Goal: Information Seeking & Learning: Find specific page/section

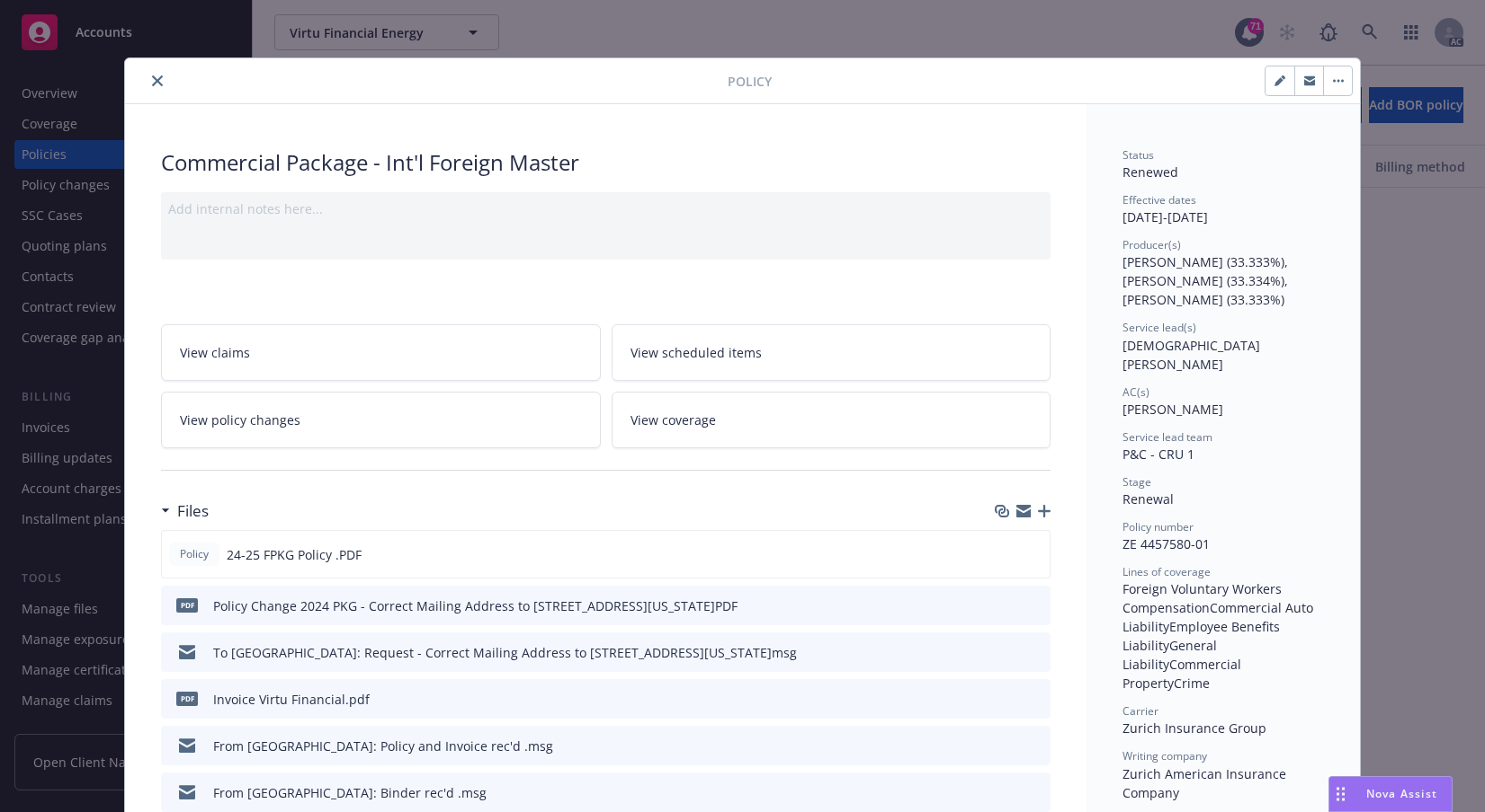
click at [163, 86] on icon "close" at bounding box center [157, 80] width 11 height 11
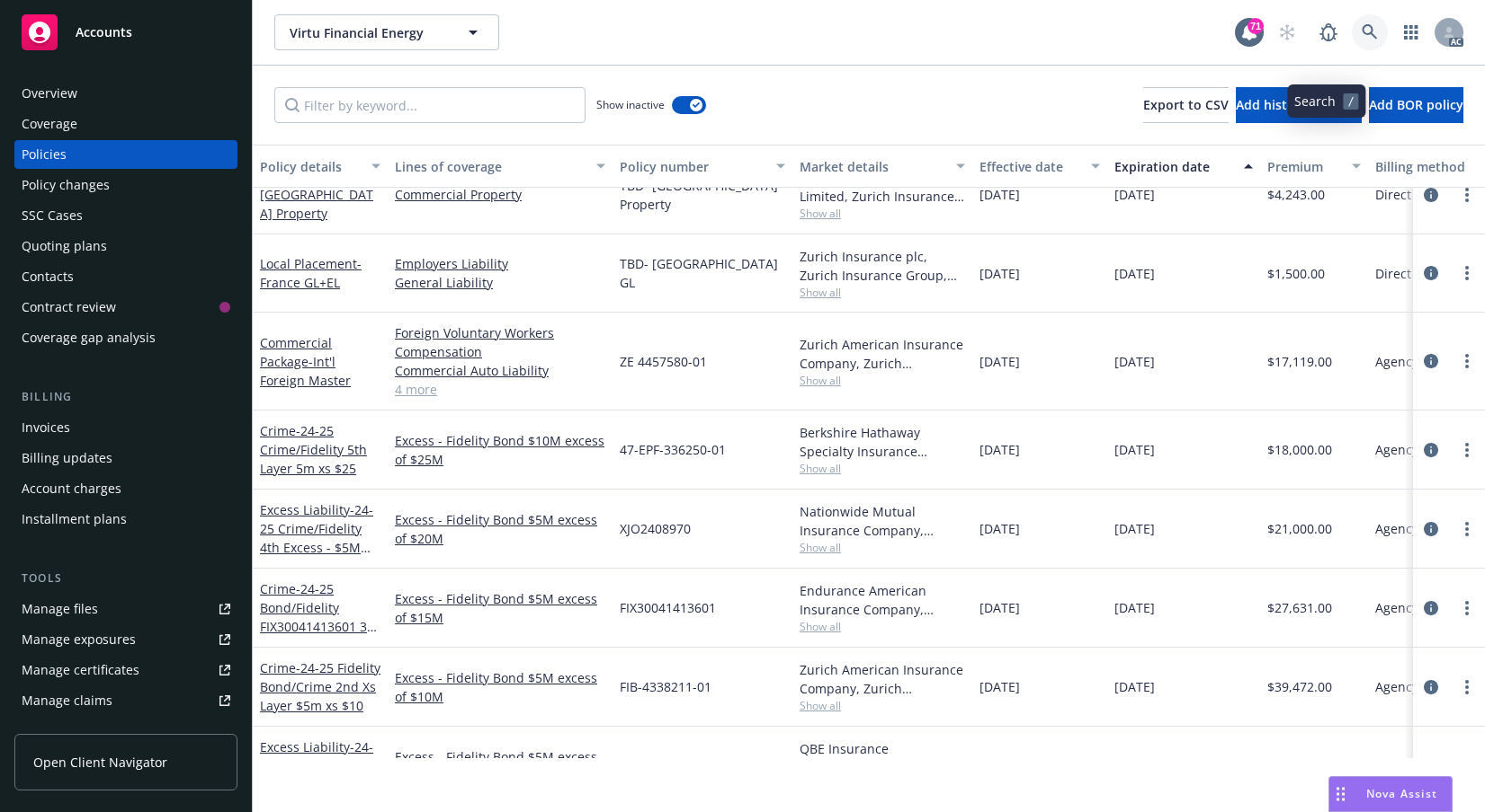
click at [1361, 41] on icon at bounding box center [1369, 32] width 16 height 16
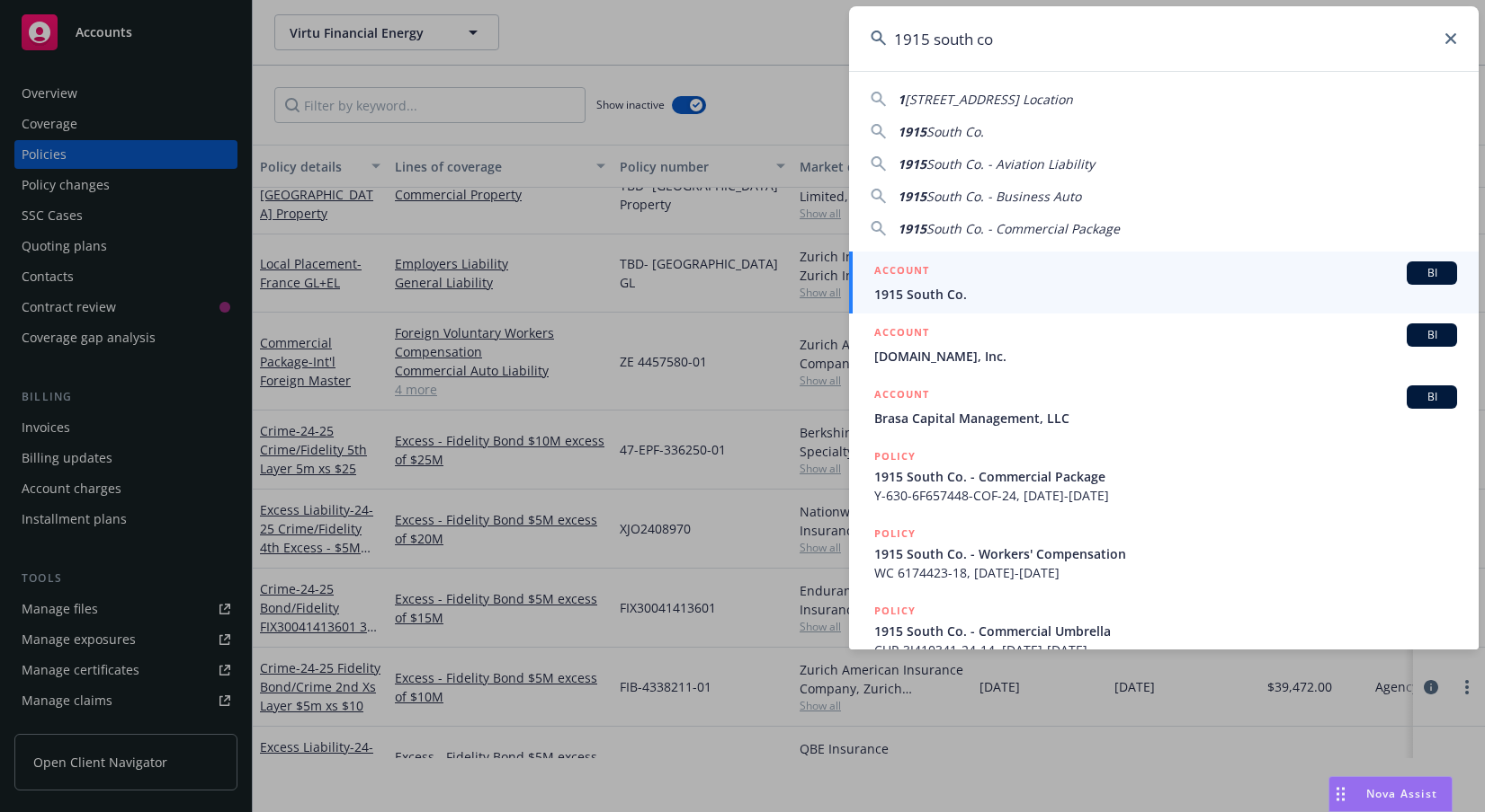
type input "1915 south co"
click at [955, 297] on span "1915 South Co." at bounding box center [1166, 294] width 583 height 19
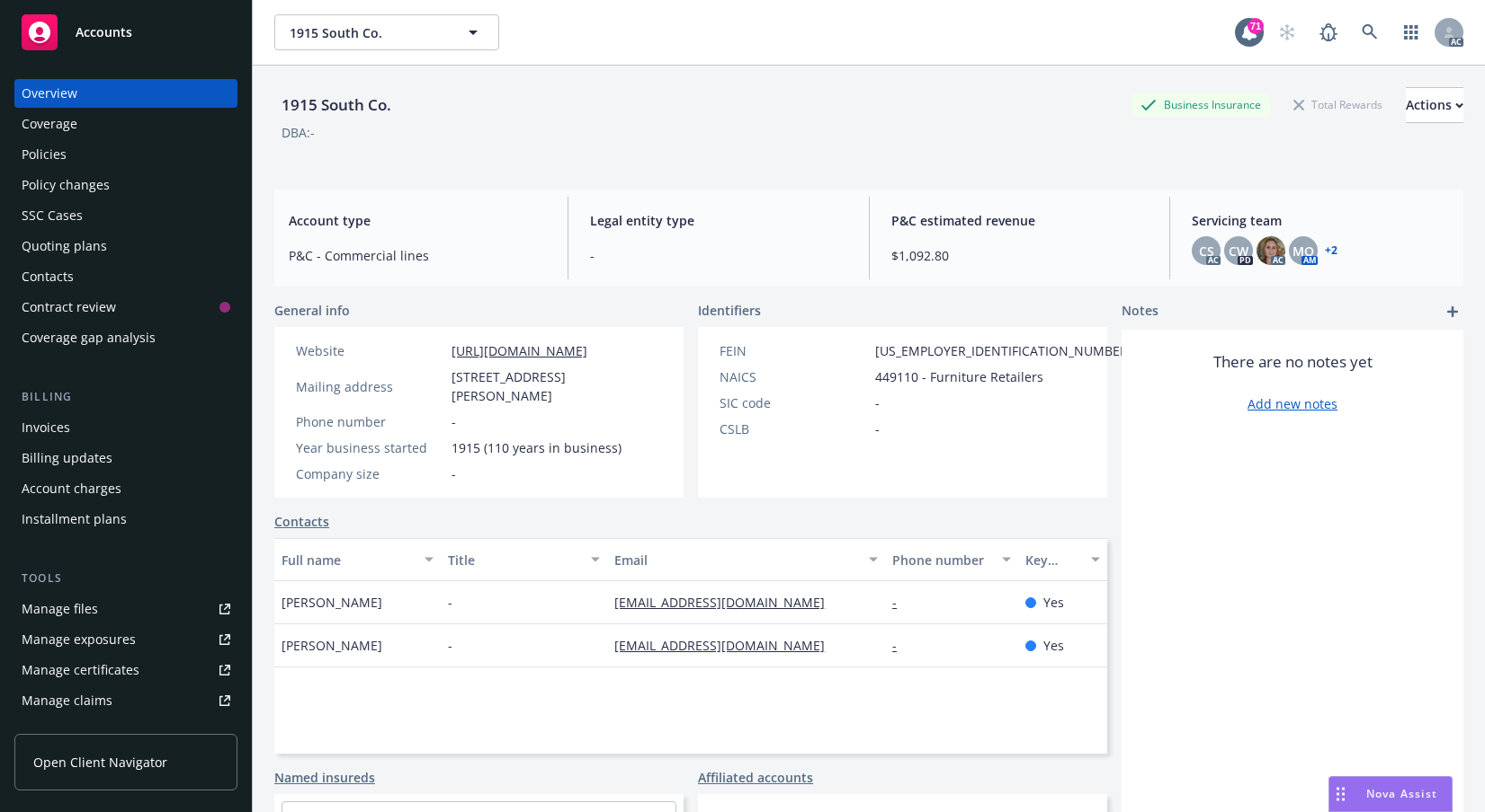
click at [67, 169] on div "Policies" at bounding box center [43, 154] width 45 height 29
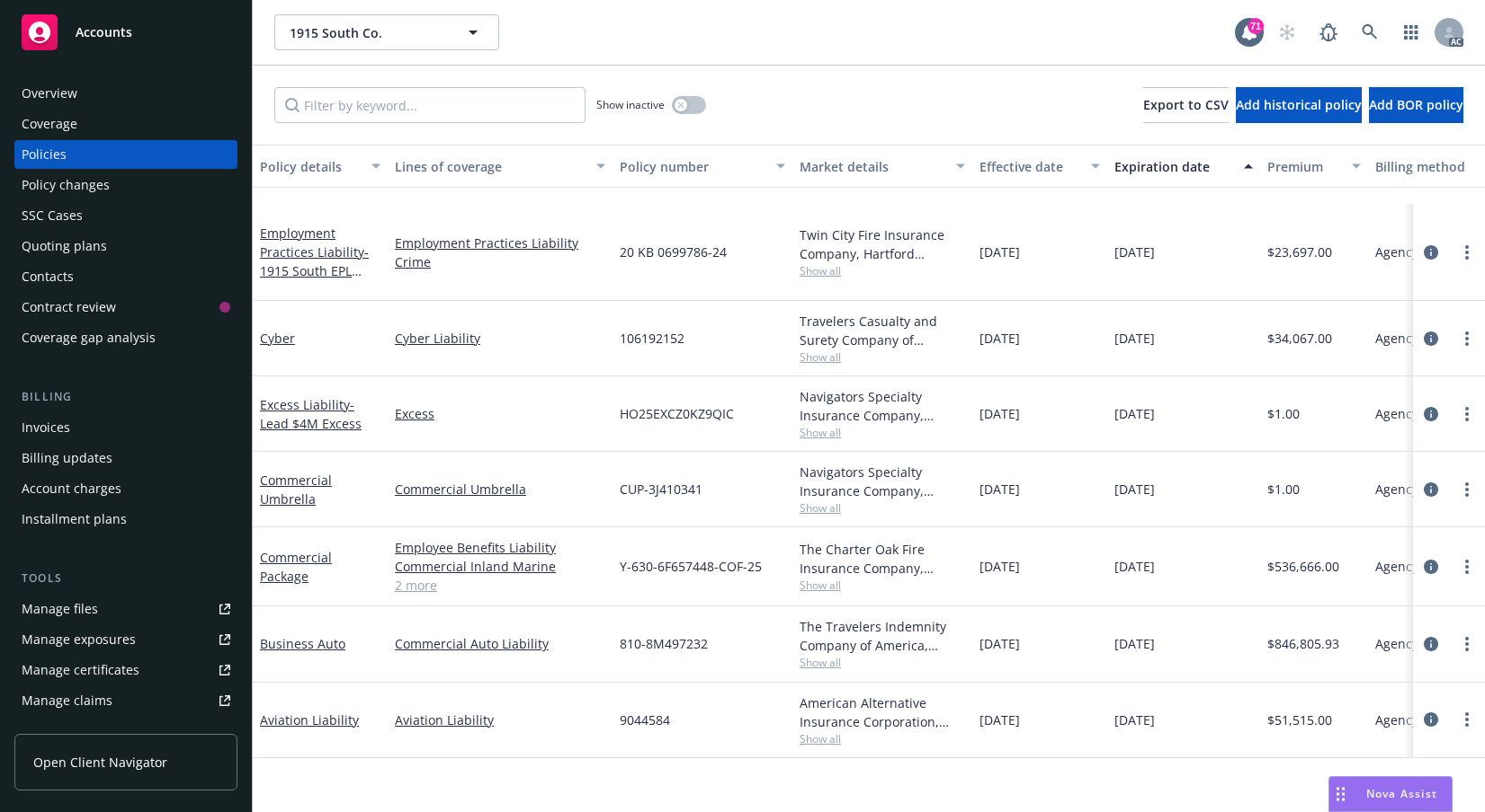
scroll to position [151, 0]
click at [684, 109] on icon "button" at bounding box center [680, 104] width 7 height 7
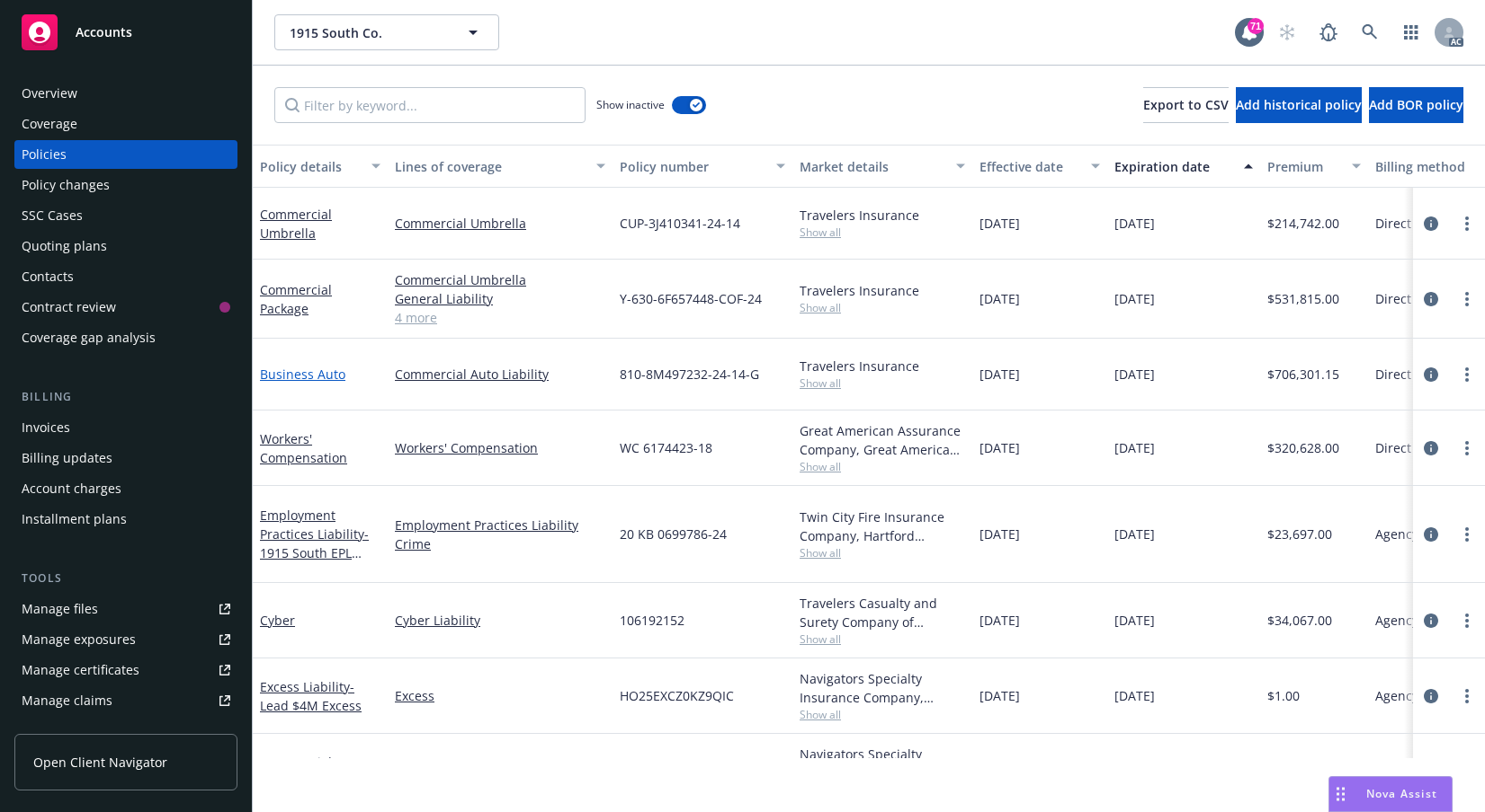
click at [293, 383] on link "Business Auto" at bounding box center [302, 374] width 86 height 17
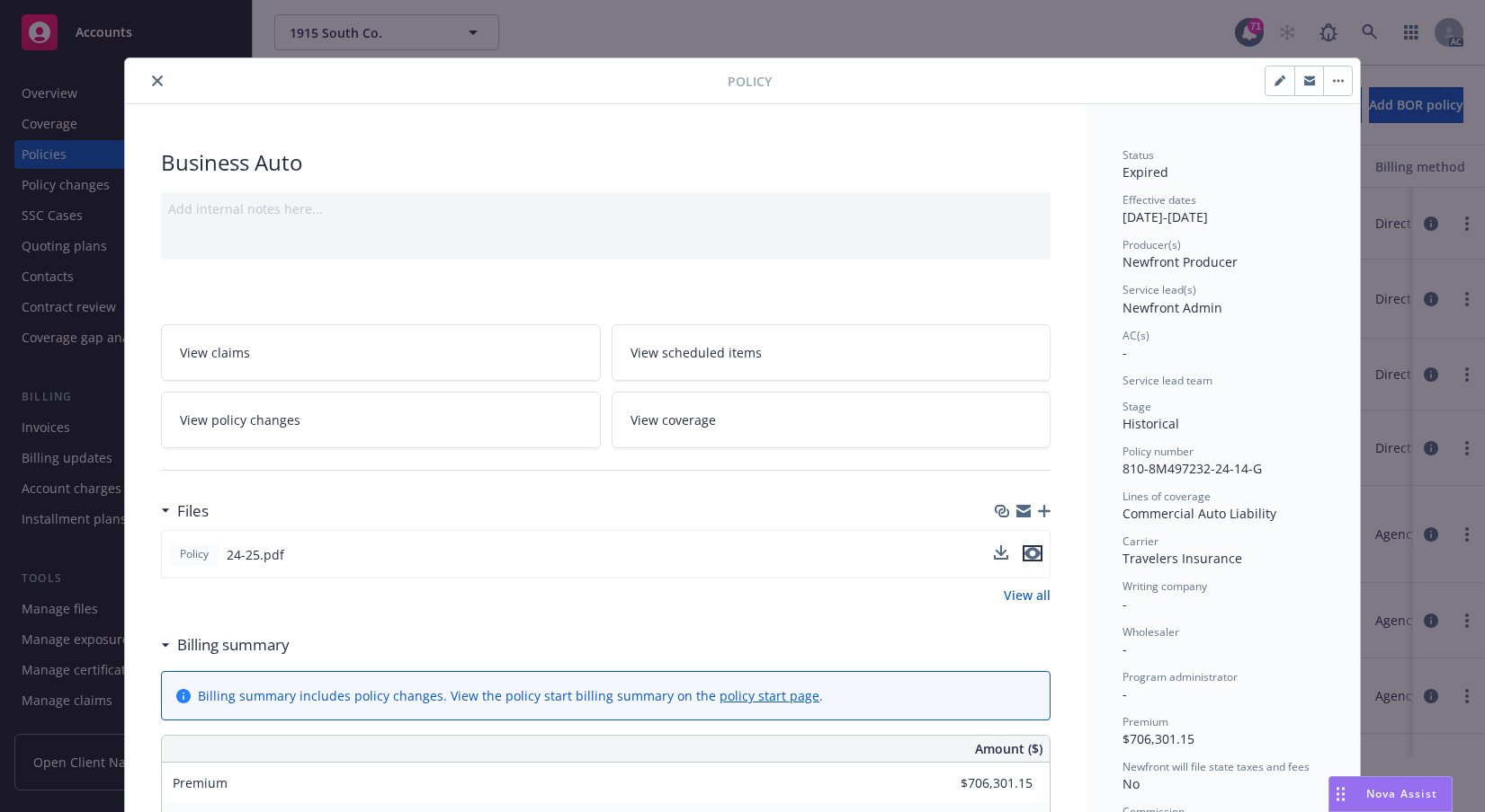
click at [1031, 560] on icon "preview file" at bounding box center [1031, 554] width 16 height 13
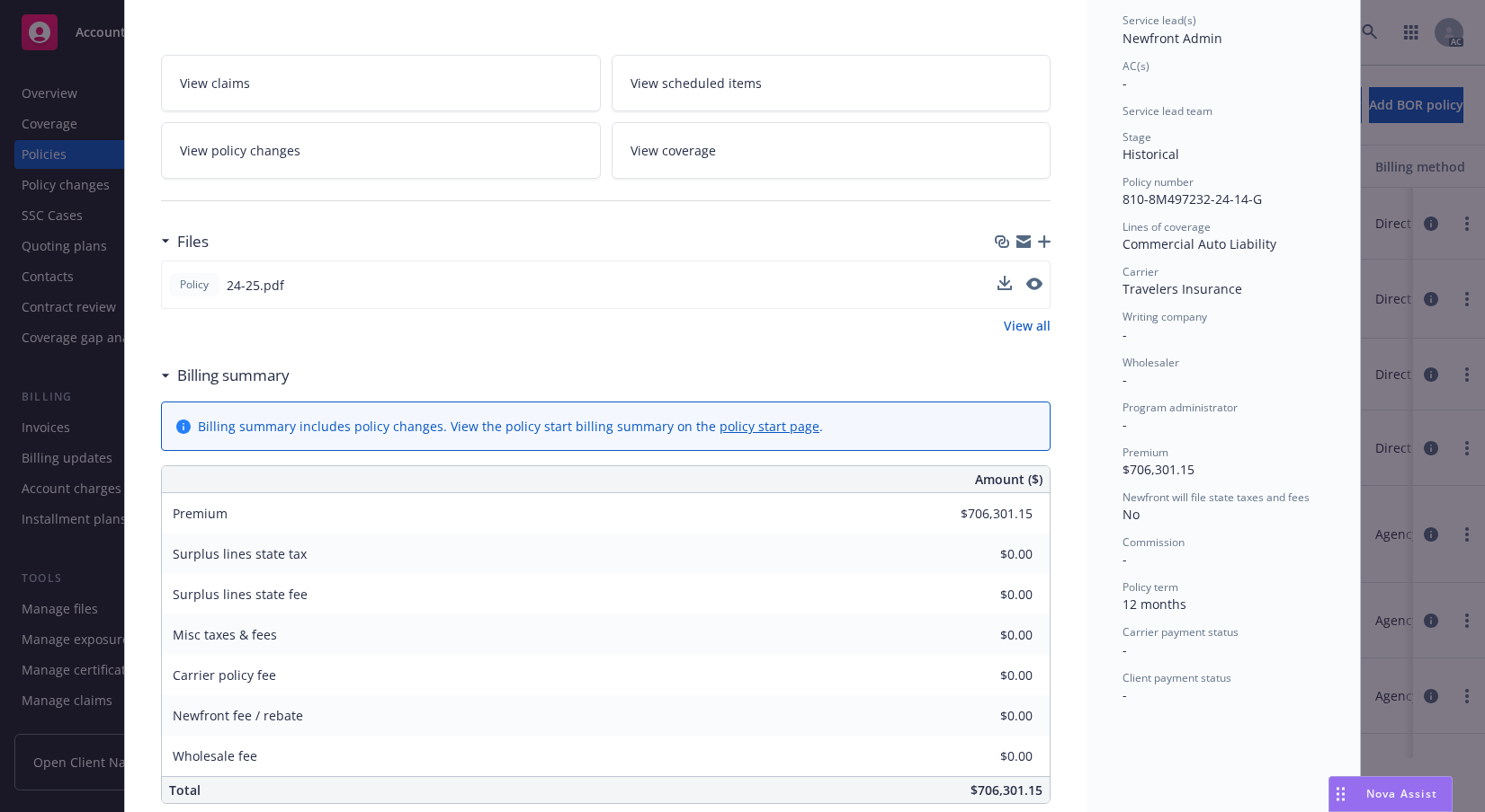
scroll to position [90, 0]
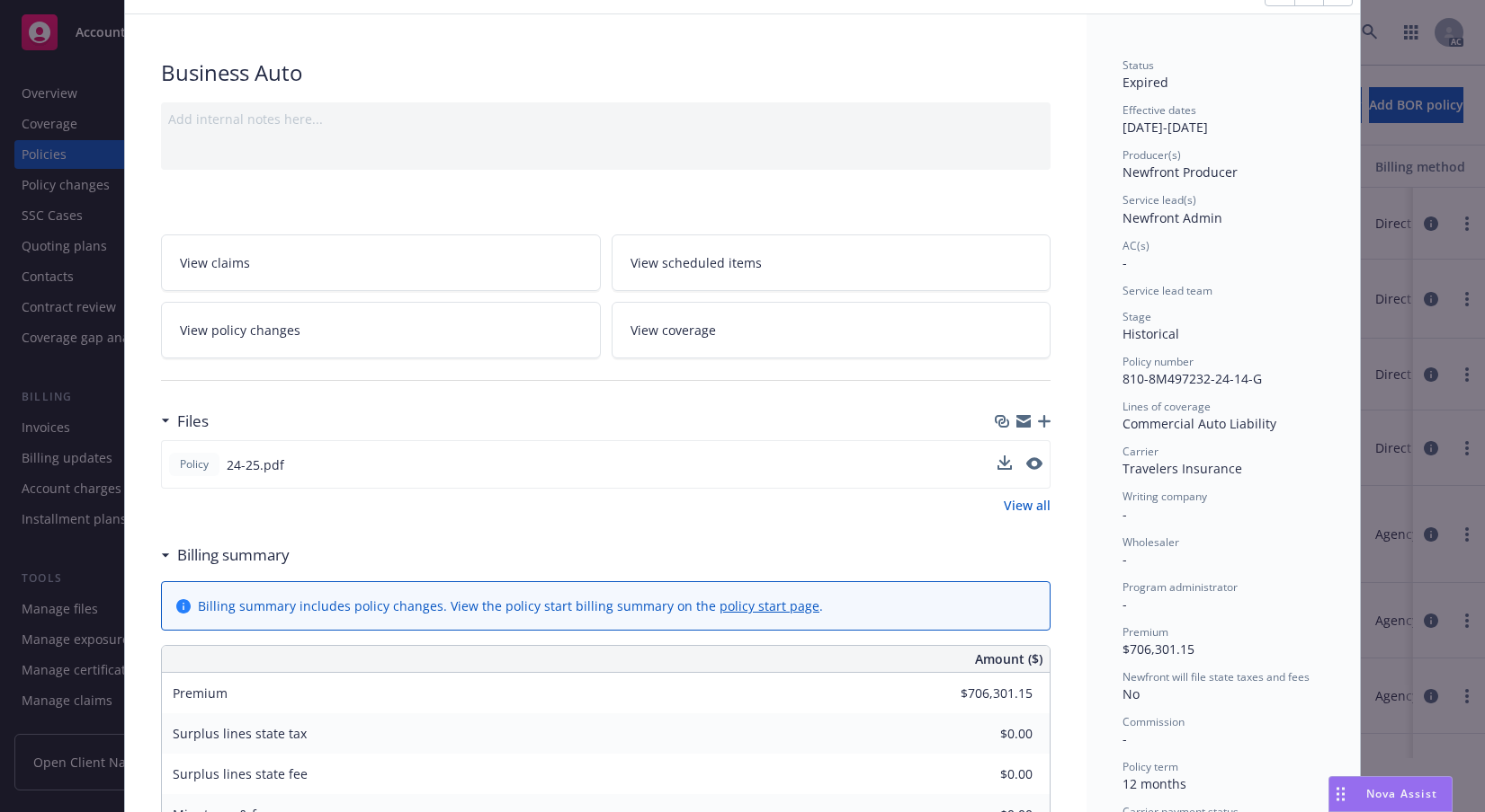
click at [678, 359] on link "View coverage" at bounding box center [832, 330] width 440 height 57
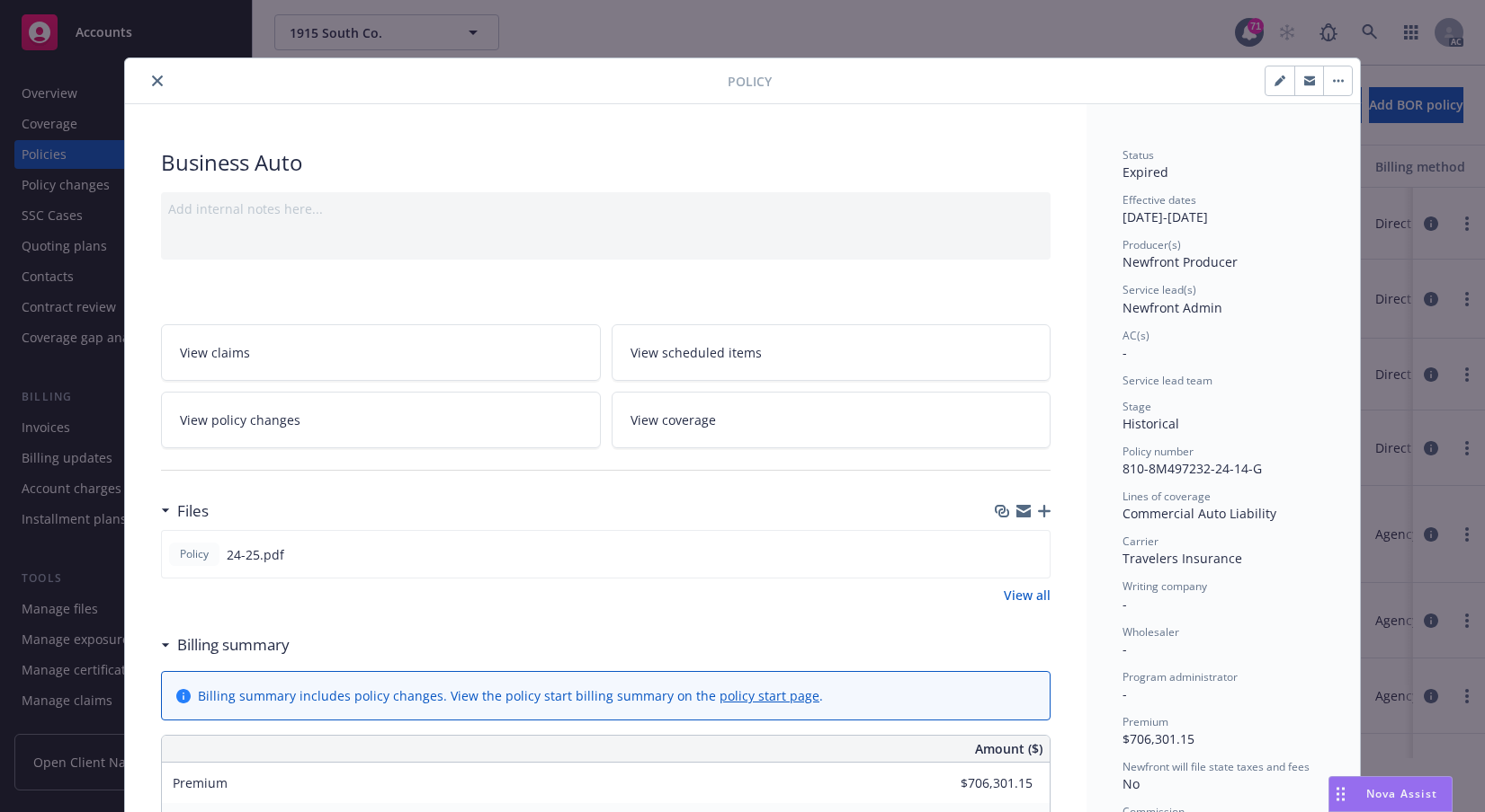
scroll to position [54, 0]
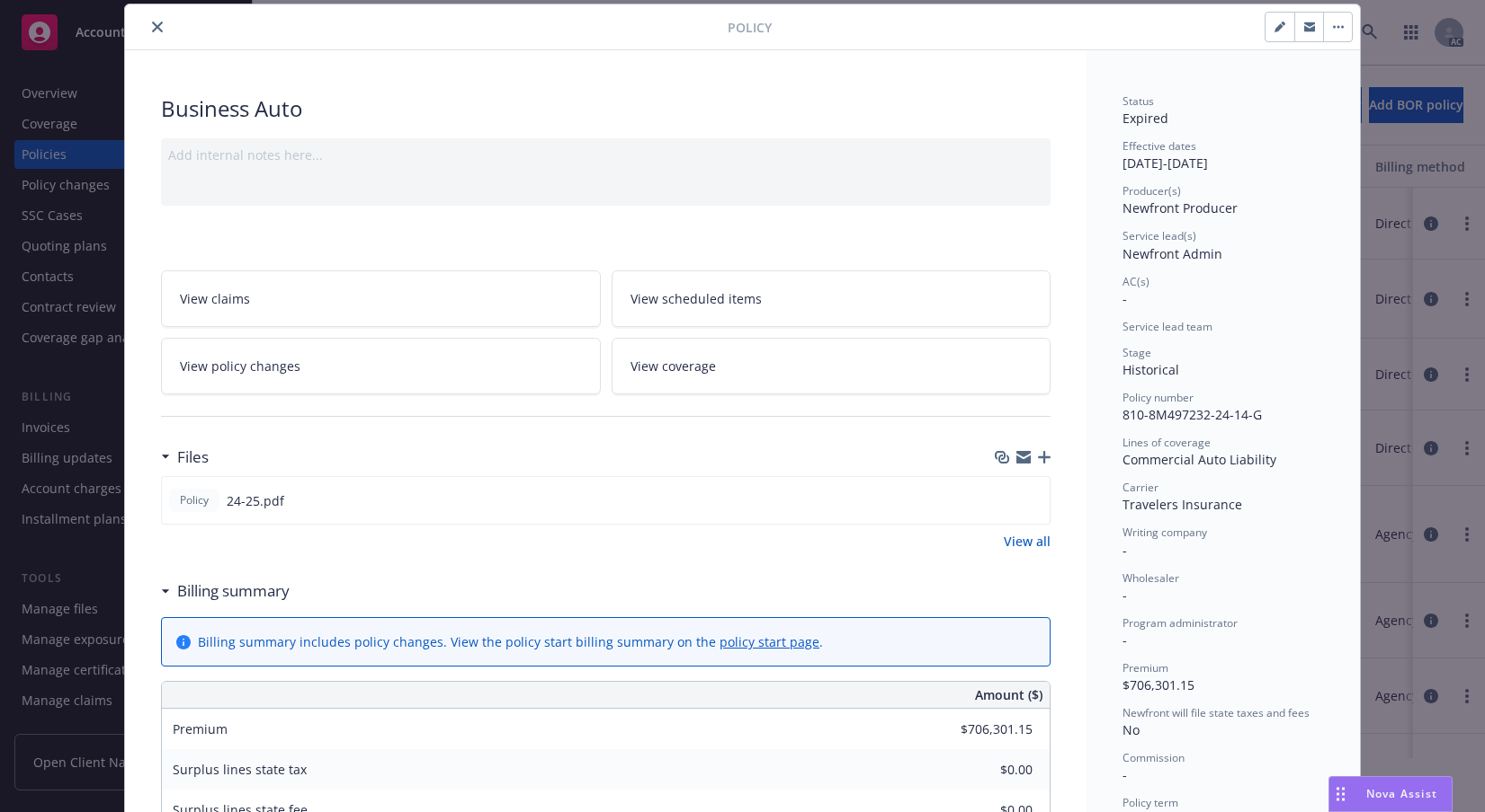
click at [168, 38] on button "close" at bounding box center [157, 27] width 21 height 21
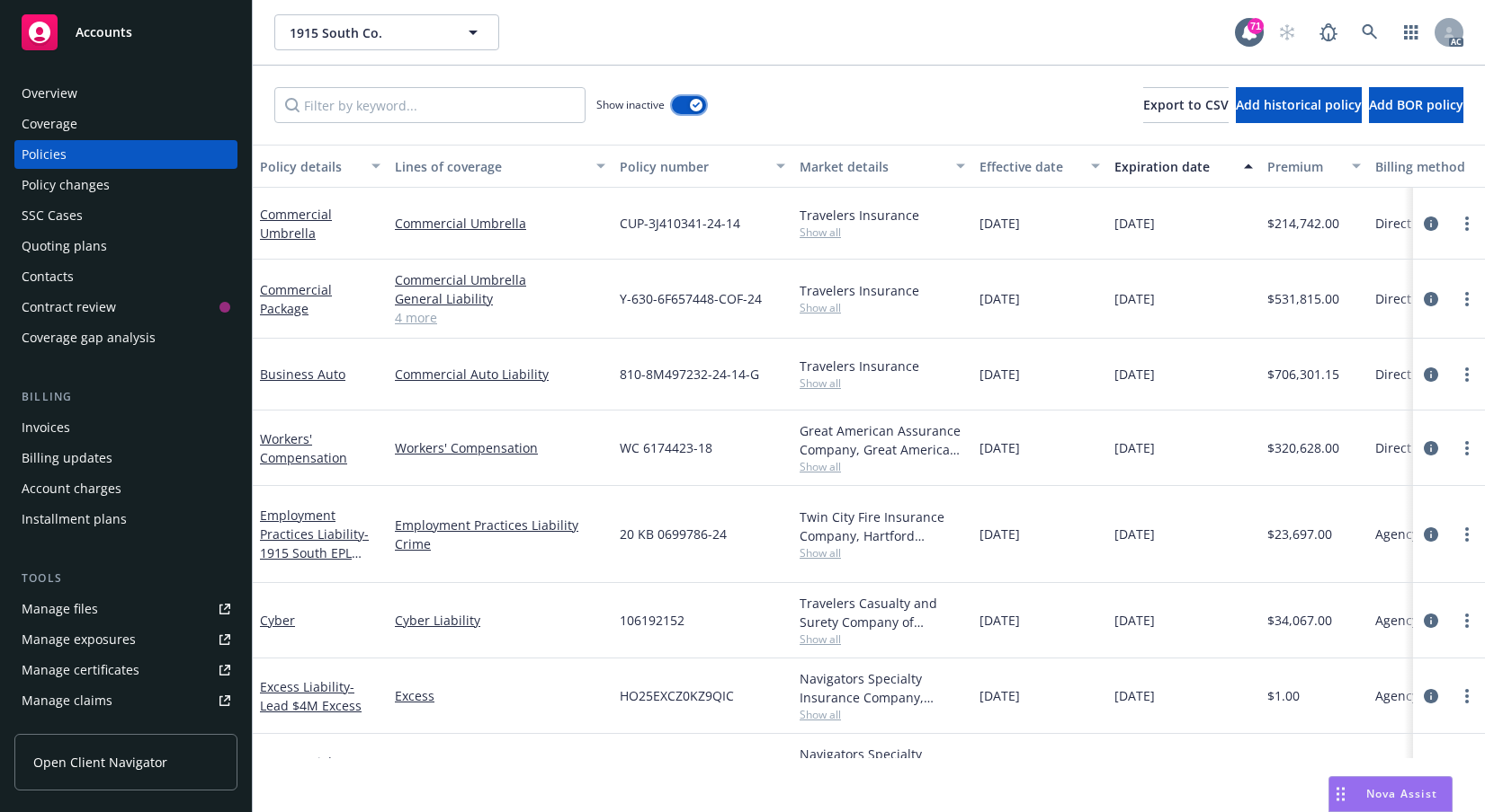
click at [706, 114] on button "button" at bounding box center [688, 105] width 34 height 18
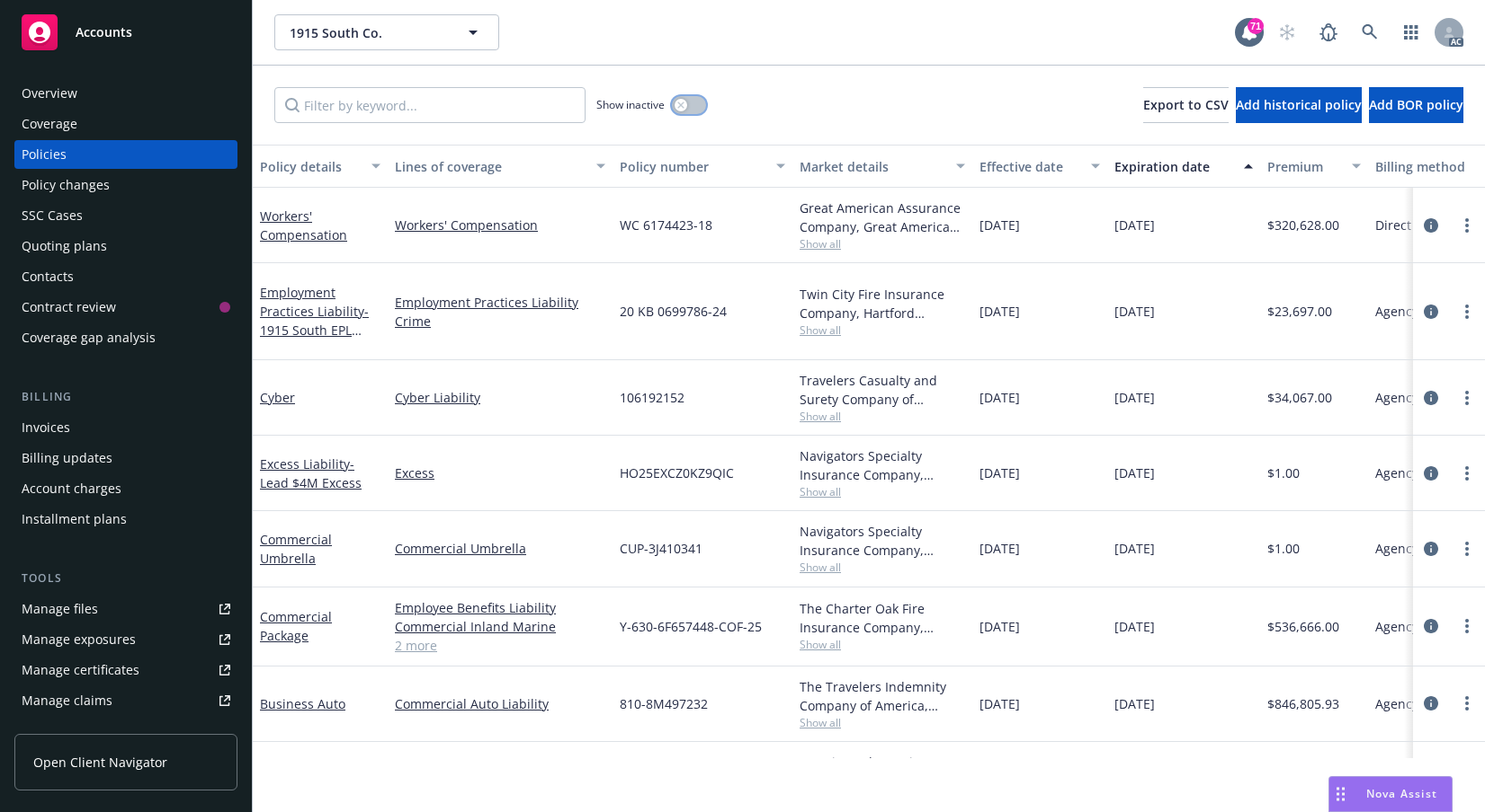
scroll to position [151, 0]
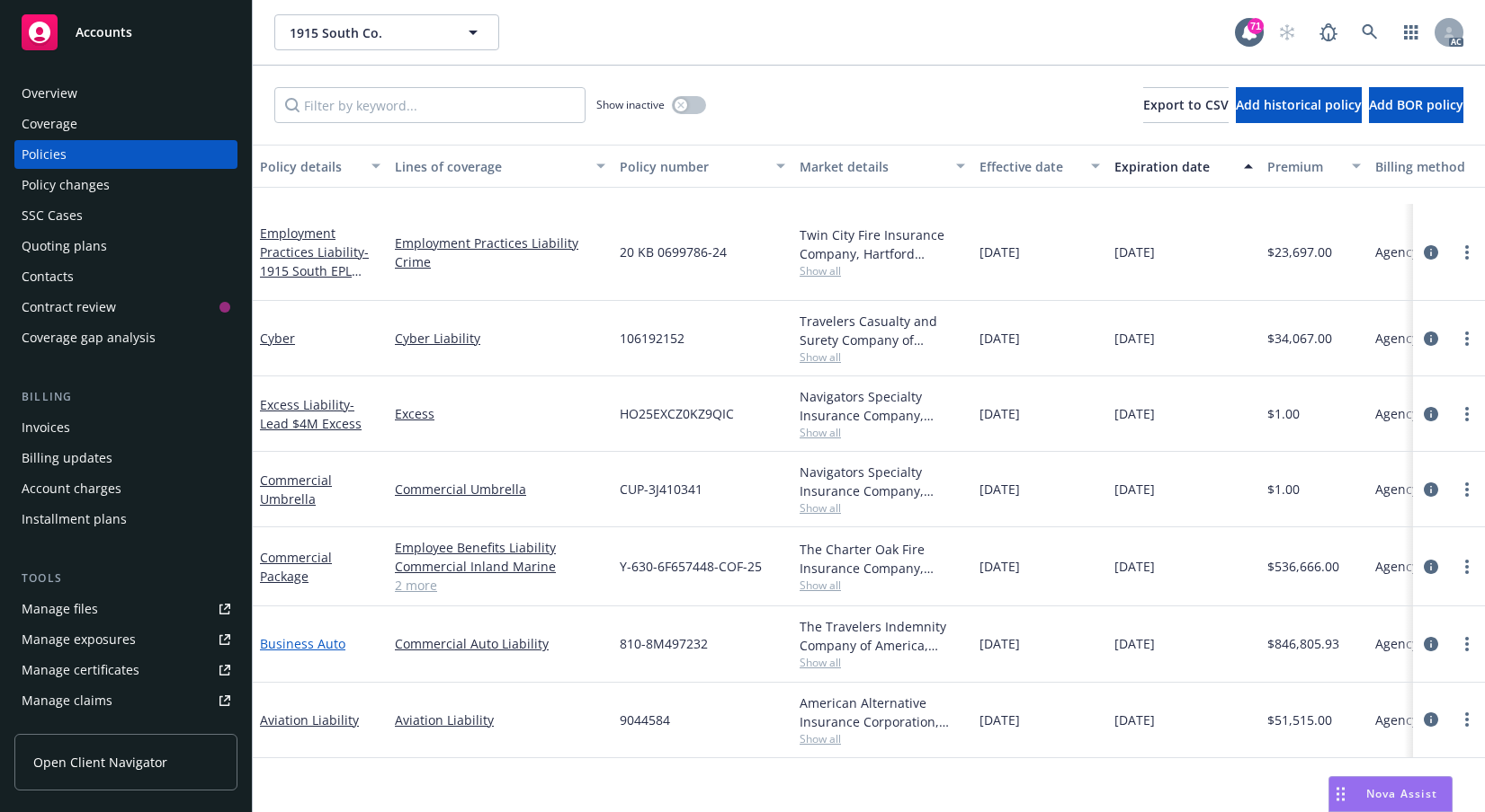
click at [319, 653] on link "Business Auto" at bounding box center [302, 644] width 86 height 17
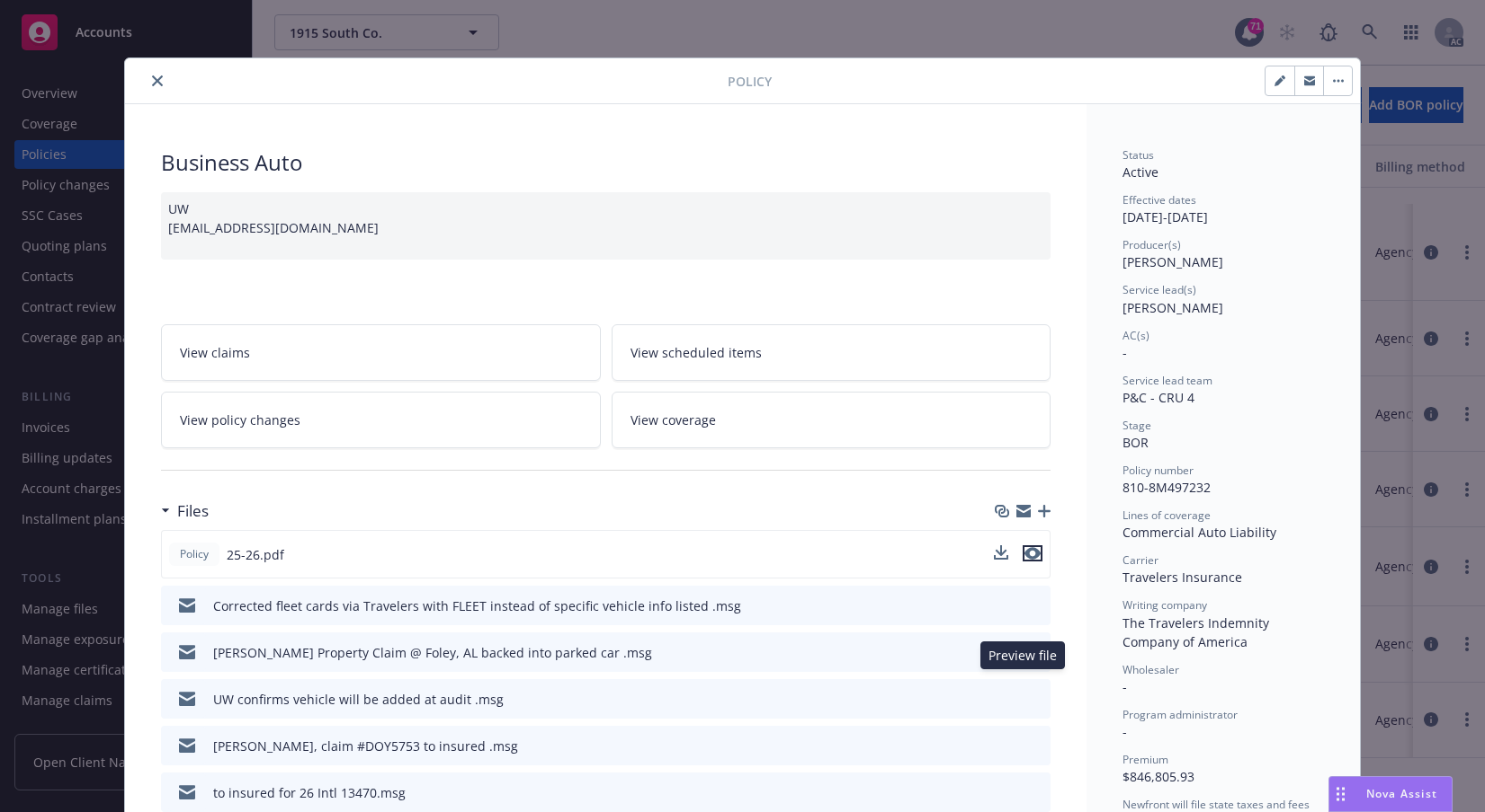
click at [1026, 560] on icon "preview file" at bounding box center [1031, 554] width 16 height 13
click at [162, 86] on icon "close" at bounding box center [157, 80] width 11 height 11
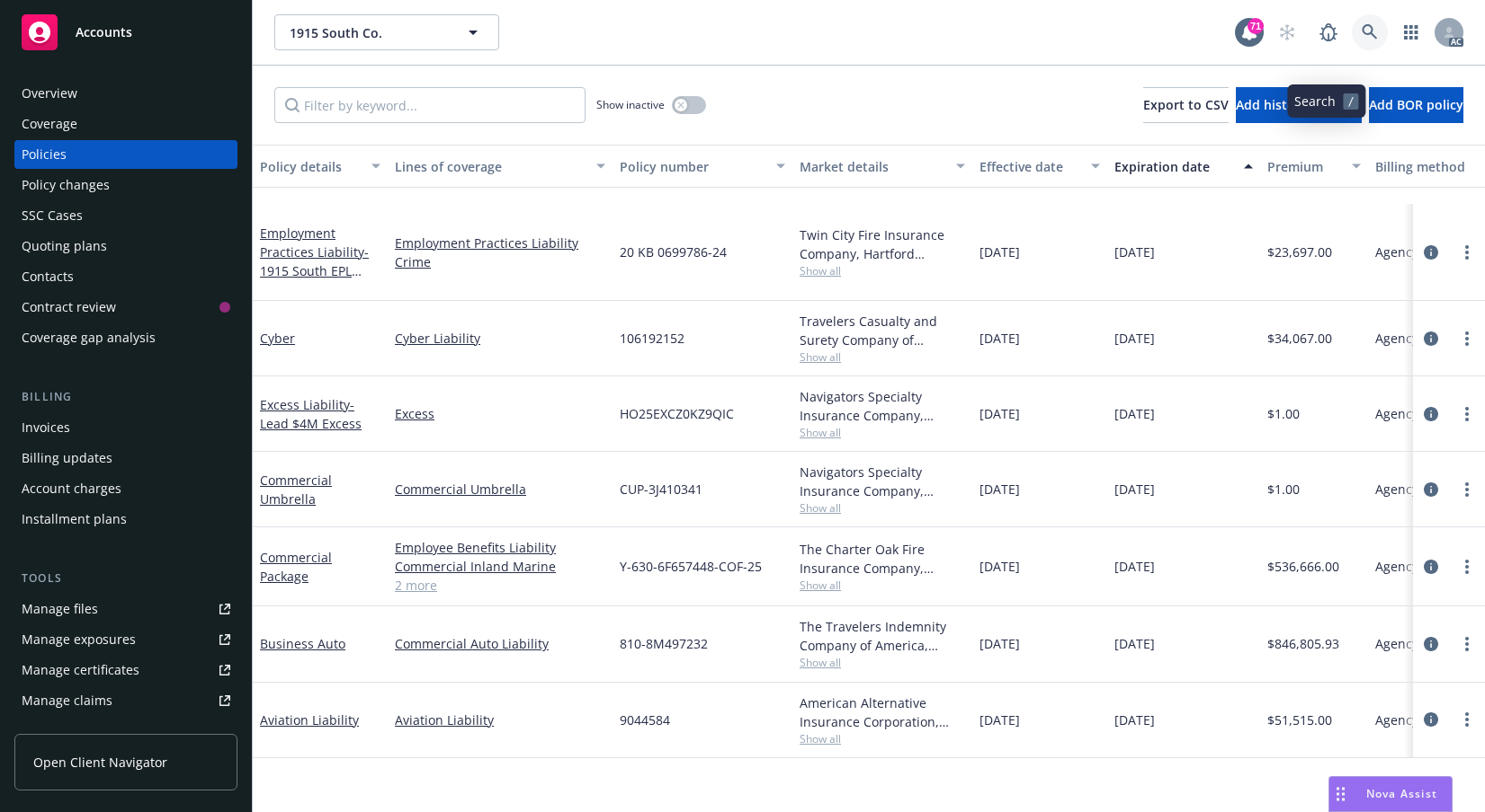
click at [1361, 41] on icon at bounding box center [1369, 32] width 16 height 16
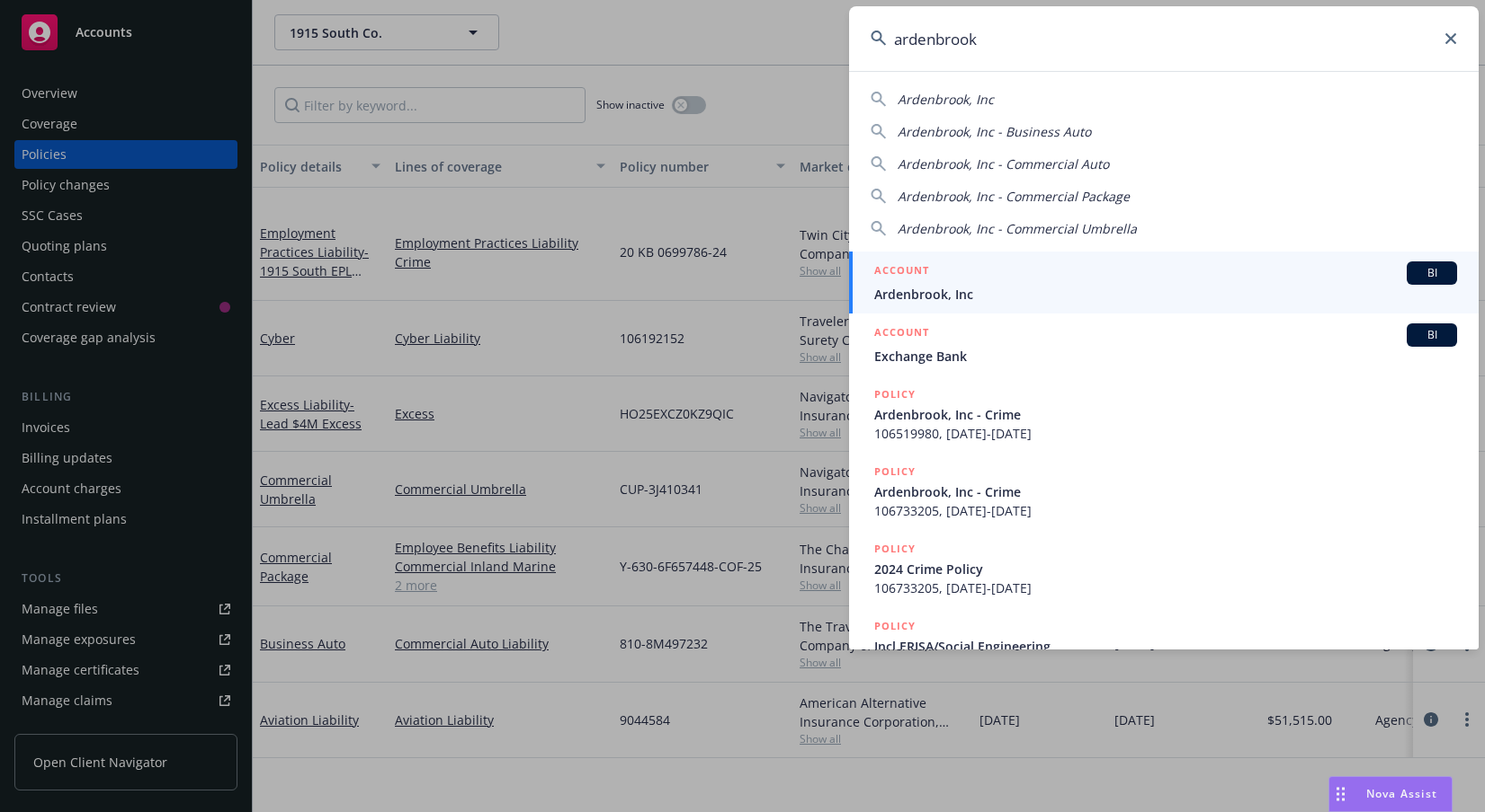
type input "ardenbrook"
click at [987, 286] on span "Ardenbrook, Inc" at bounding box center [1166, 294] width 583 height 19
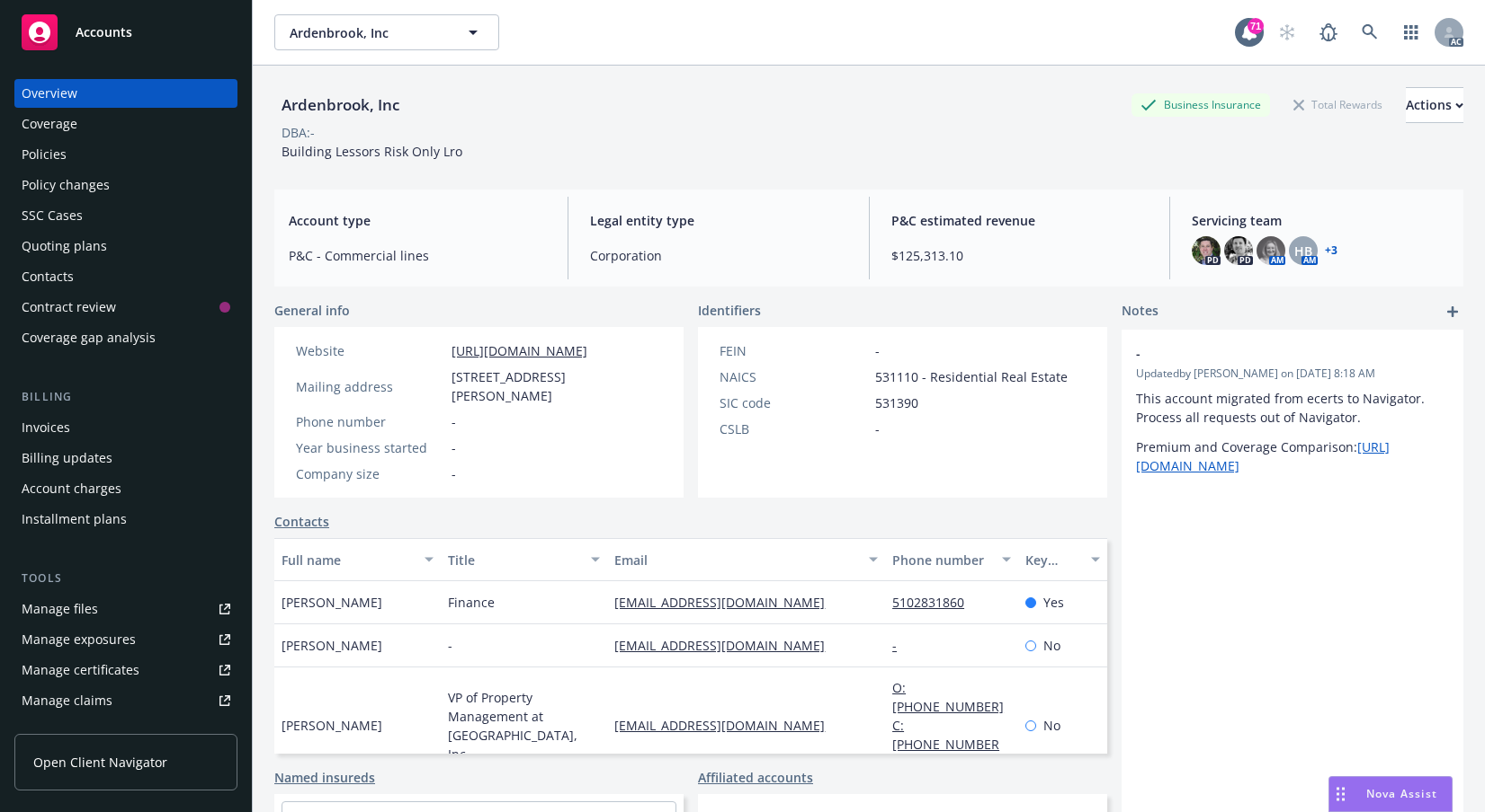
click at [84, 169] on div "Policies" at bounding box center [125, 154] width 208 height 29
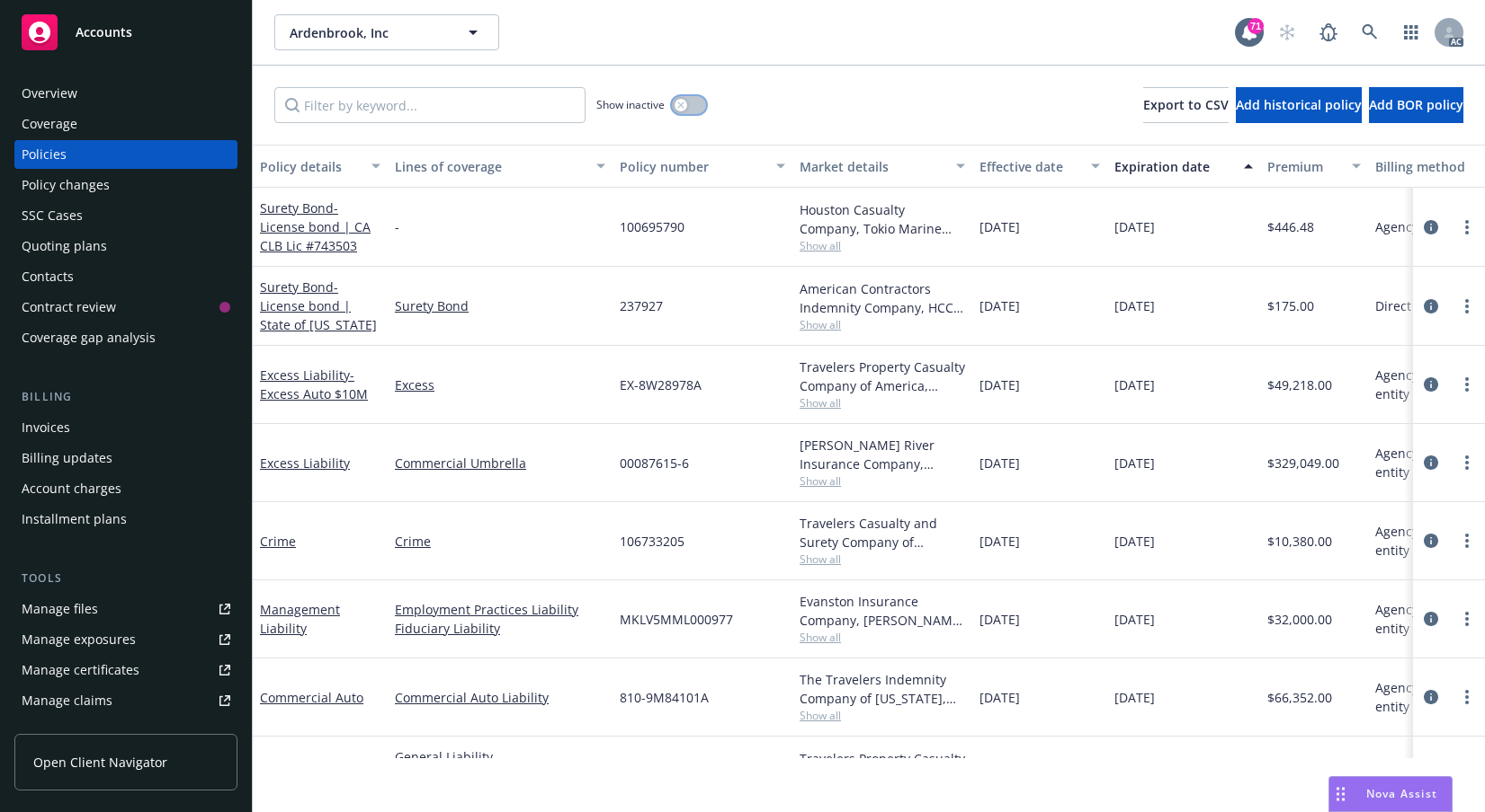
click at [687, 112] on div "button" at bounding box center [680, 105] width 13 height 13
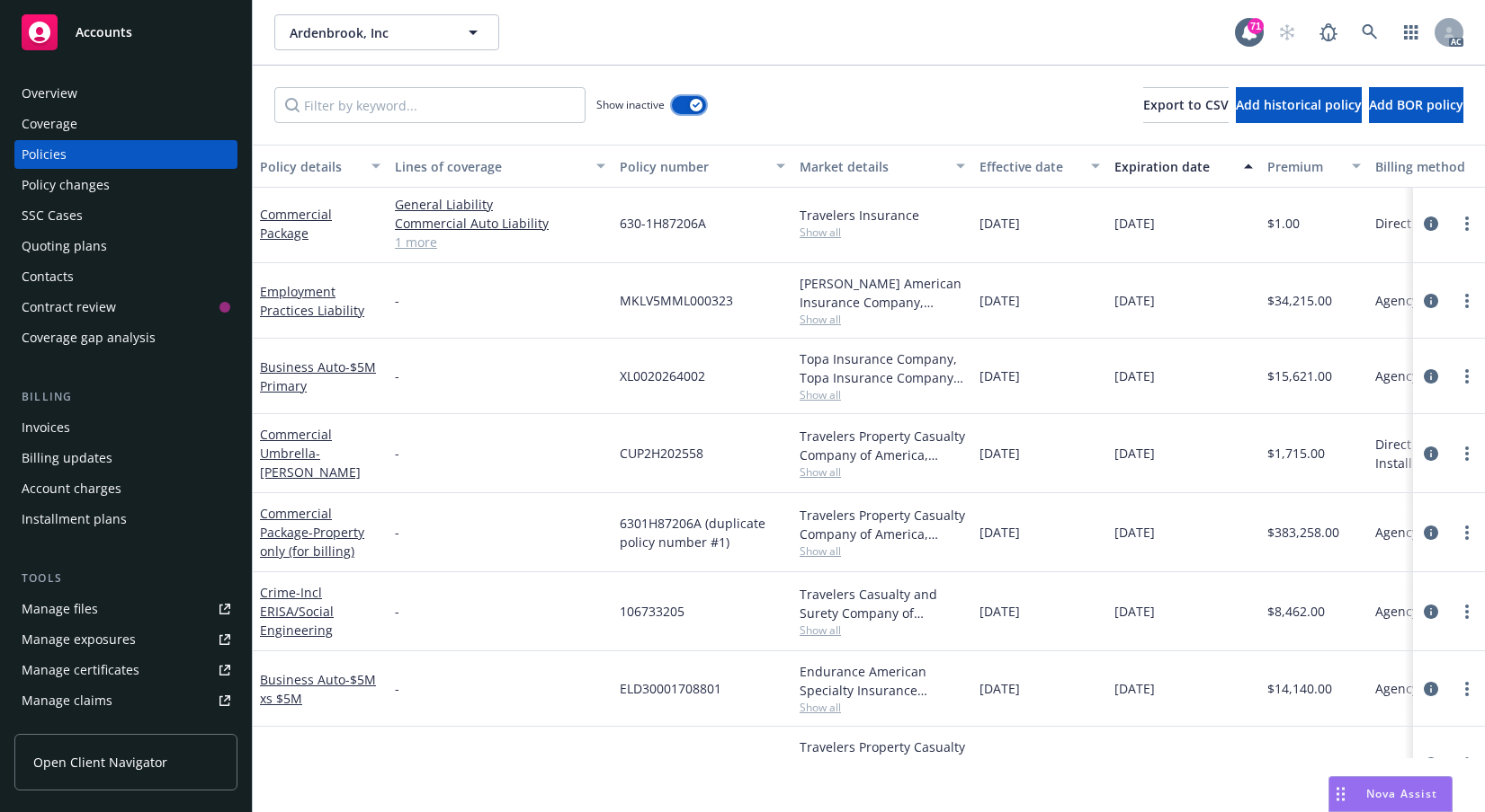
scroll to position [2516, 0]
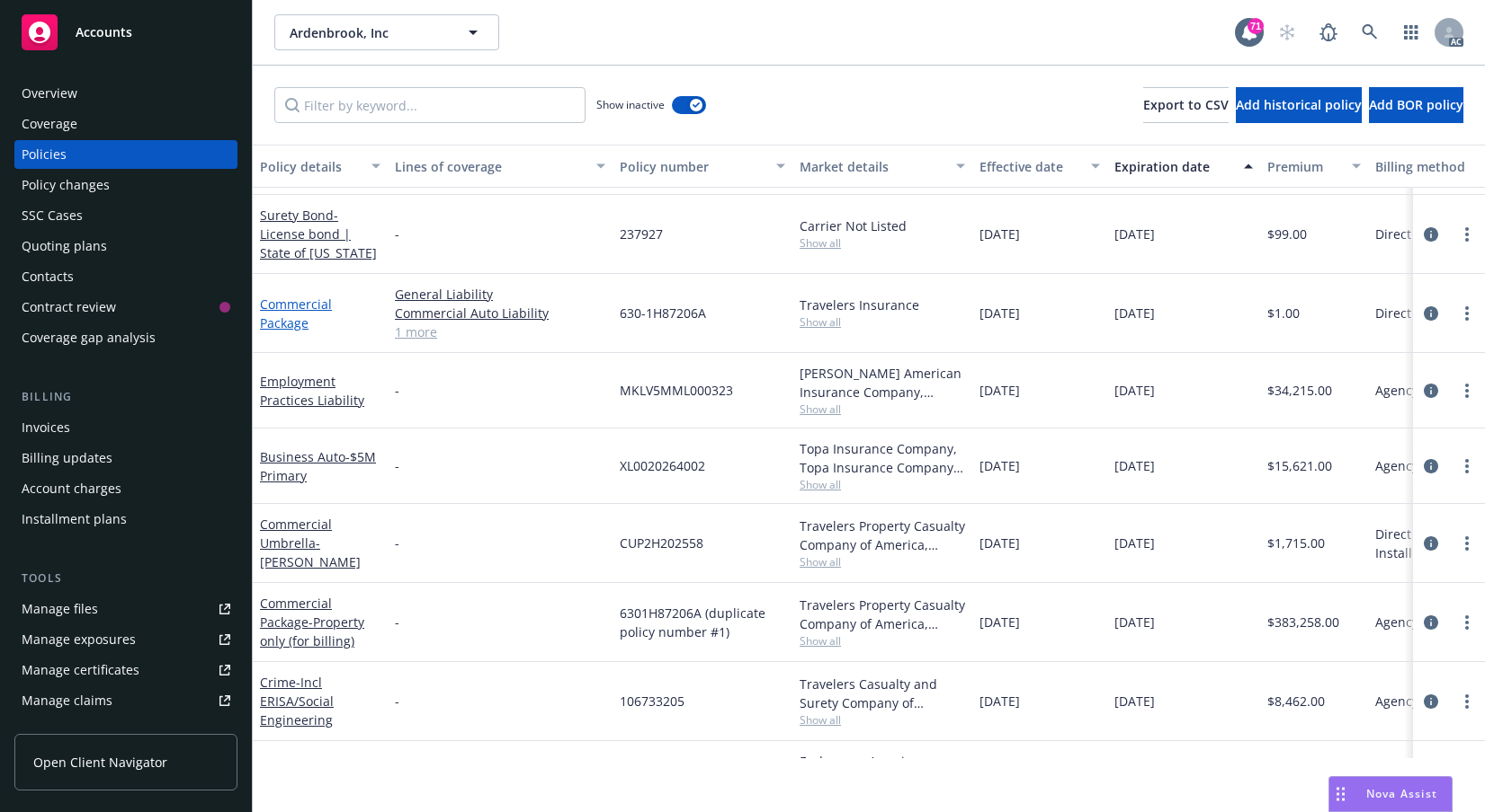
click at [290, 332] on link "Commercial Package" at bounding box center [295, 313] width 72 height 36
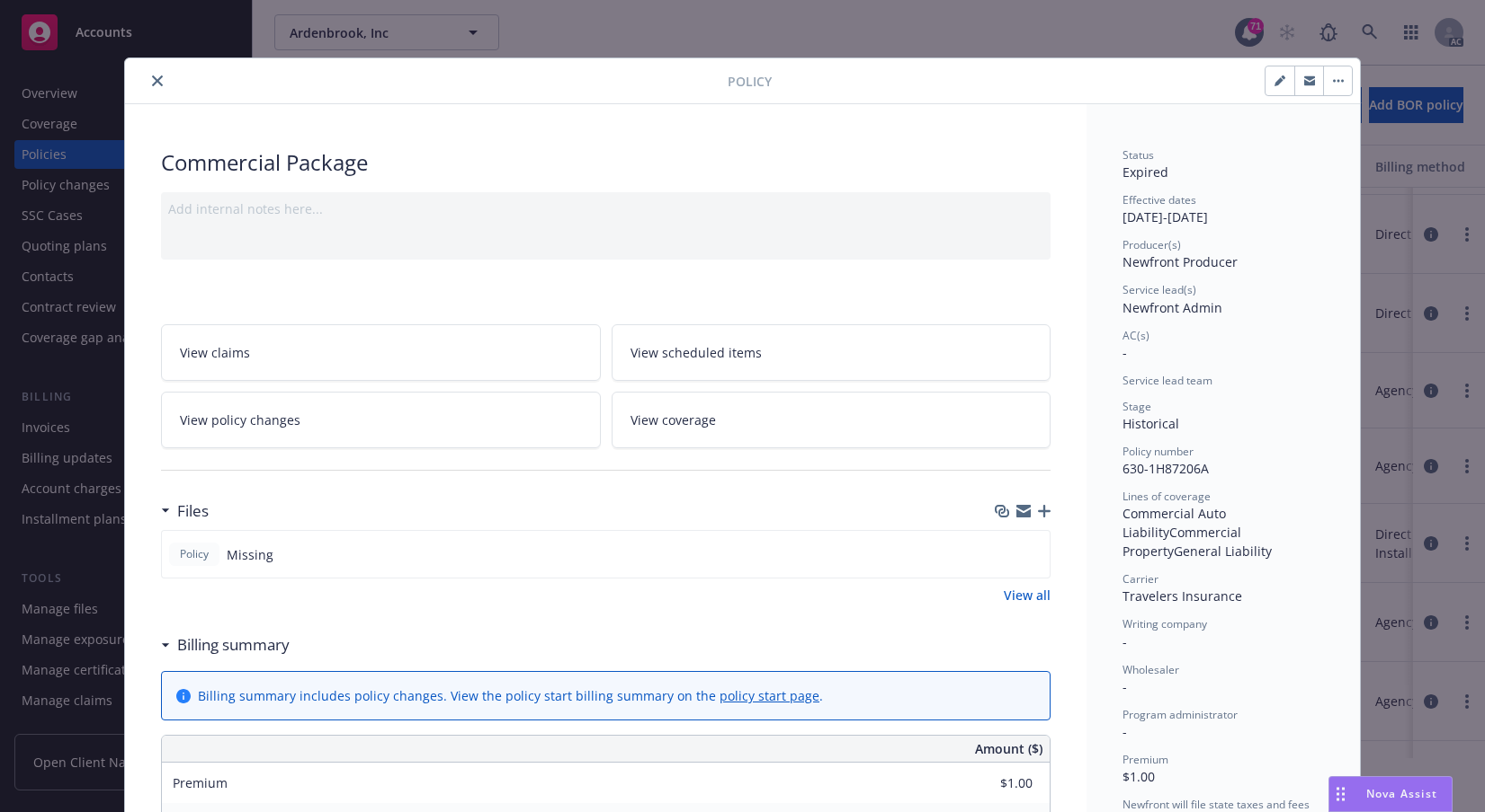
click at [163, 86] on icon "close" at bounding box center [157, 80] width 11 height 11
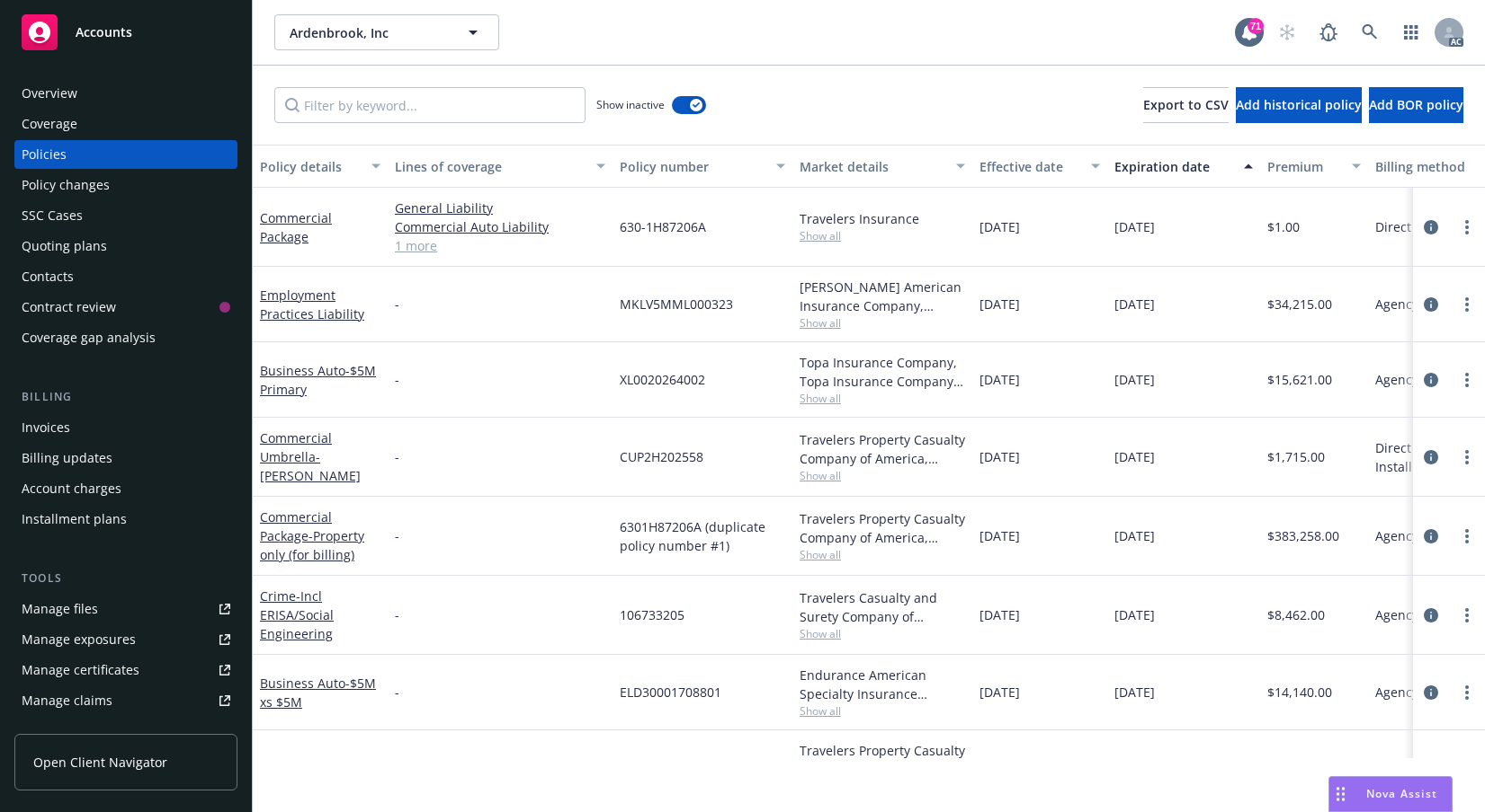
scroll to position [2607, 0]
